Goal: Task Accomplishment & Management: Manage account settings

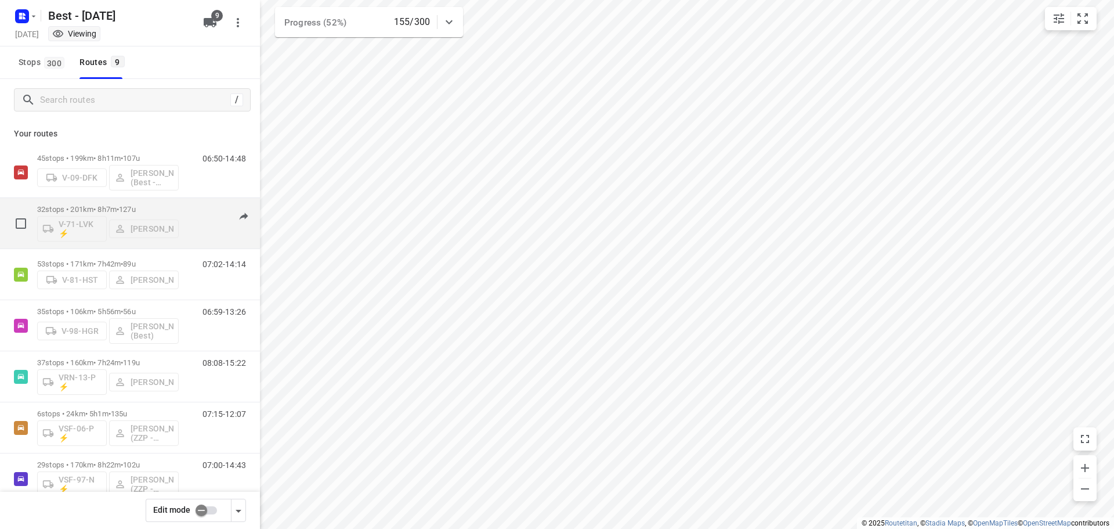
click at [179, 206] on div "32 stops • 201km • 8h7m • 127u V-71-LVK ⚡ Leroy van Westerhoven 06:33-13:57" at bounding box center [148, 223] width 223 height 48
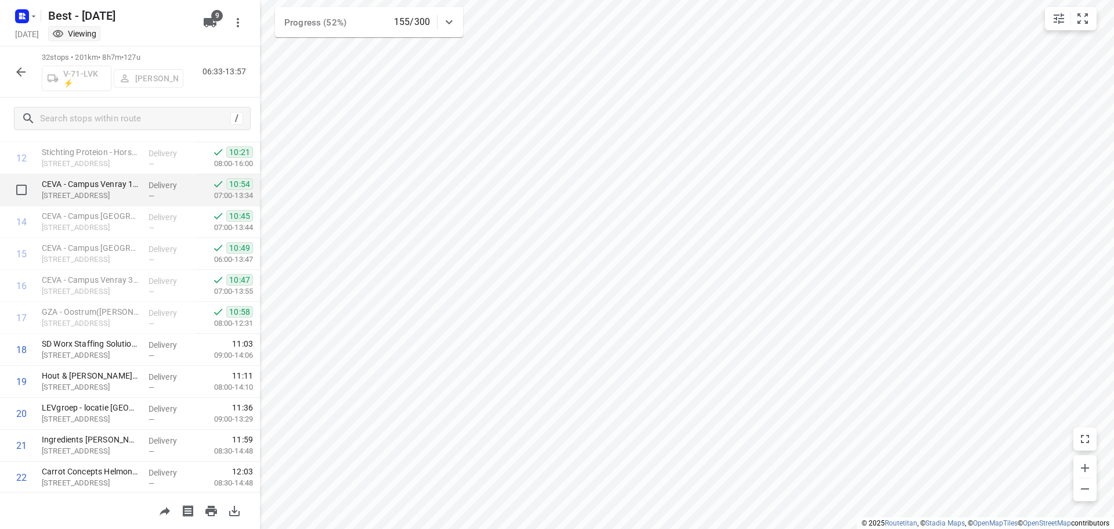
scroll to position [464, 0]
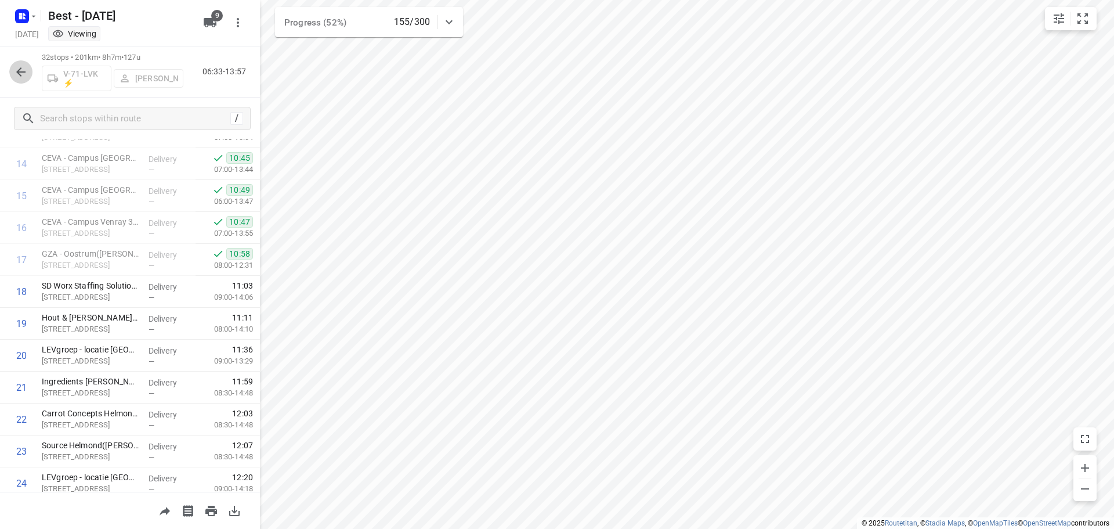
click at [20, 68] on icon "button" at bounding box center [20, 71] width 9 height 9
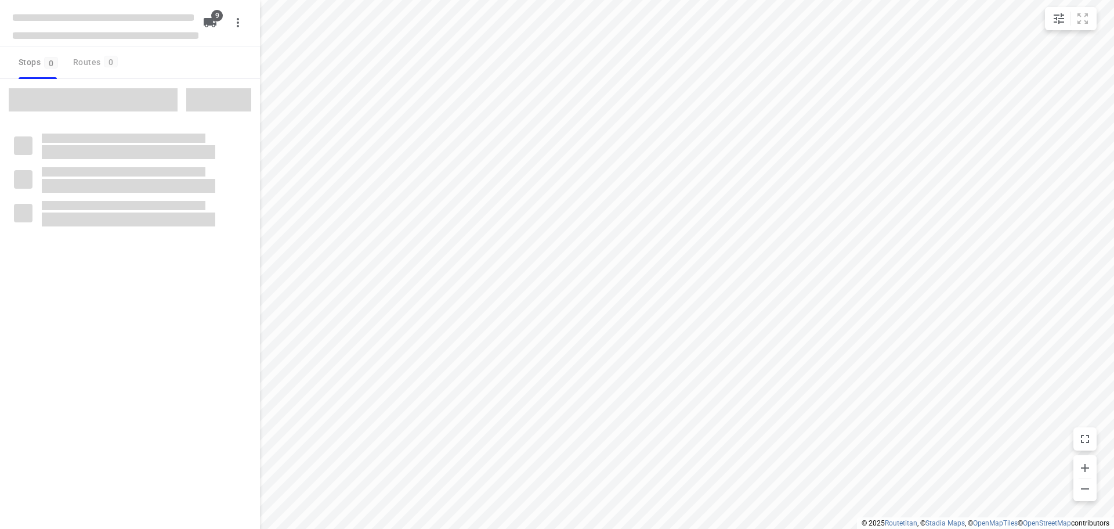
checkbox input "true"
